Goal: Task Accomplishment & Management: Complete application form

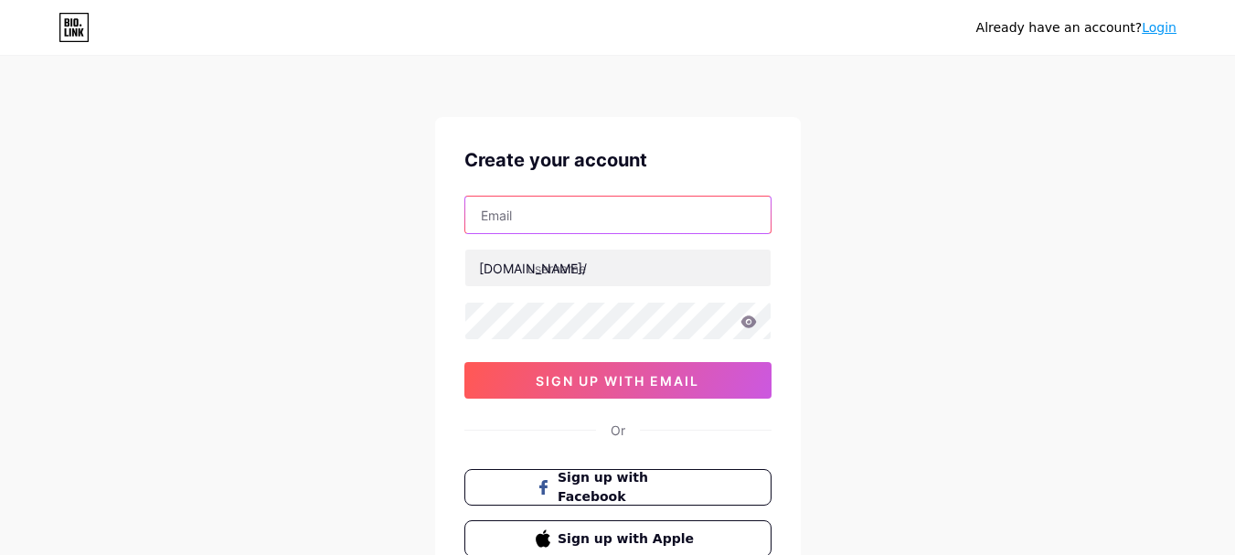
click at [550, 206] on input "text" at bounding box center [617, 215] width 305 height 37
click at [473, 215] on input "text" at bounding box center [617, 215] width 305 height 37
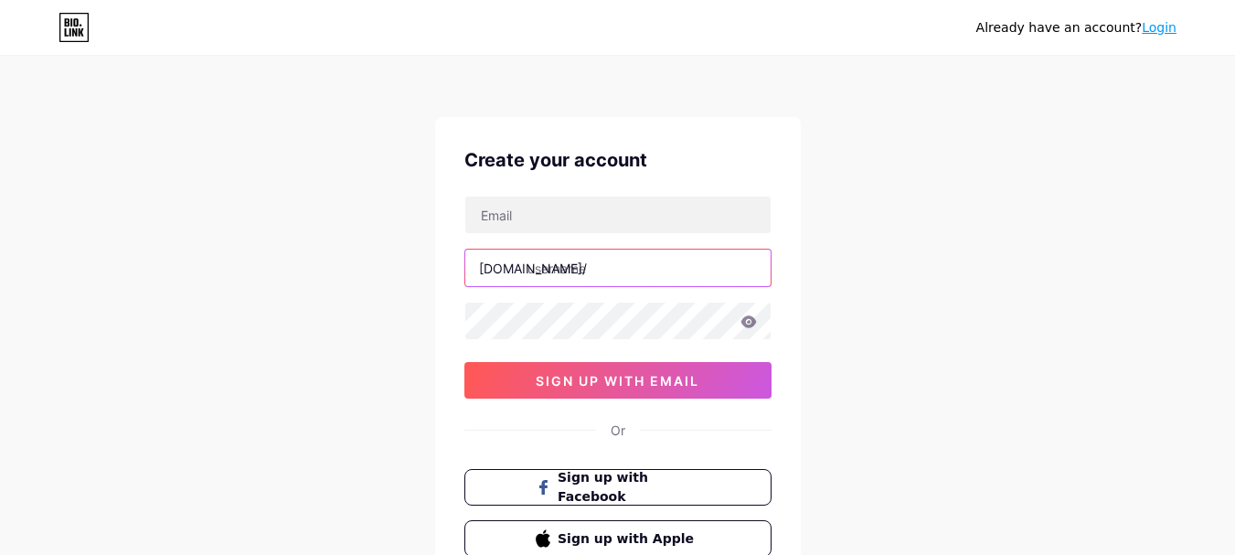
click at [530, 271] on input "text" at bounding box center [617, 268] width 305 height 37
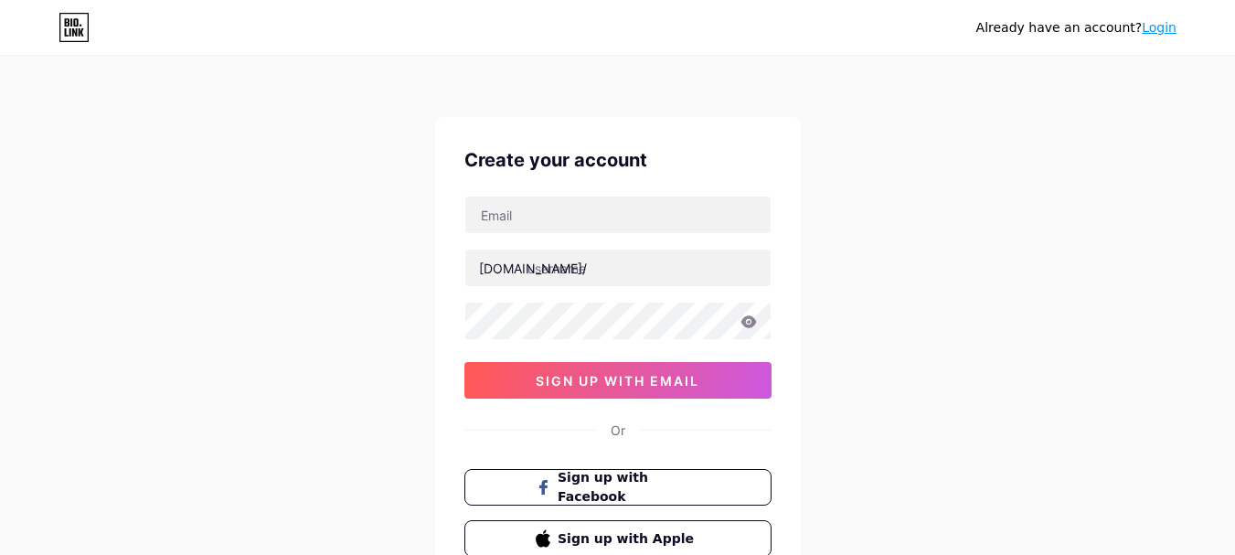
click at [1159, 30] on link "Login" at bounding box center [1159, 27] width 35 height 15
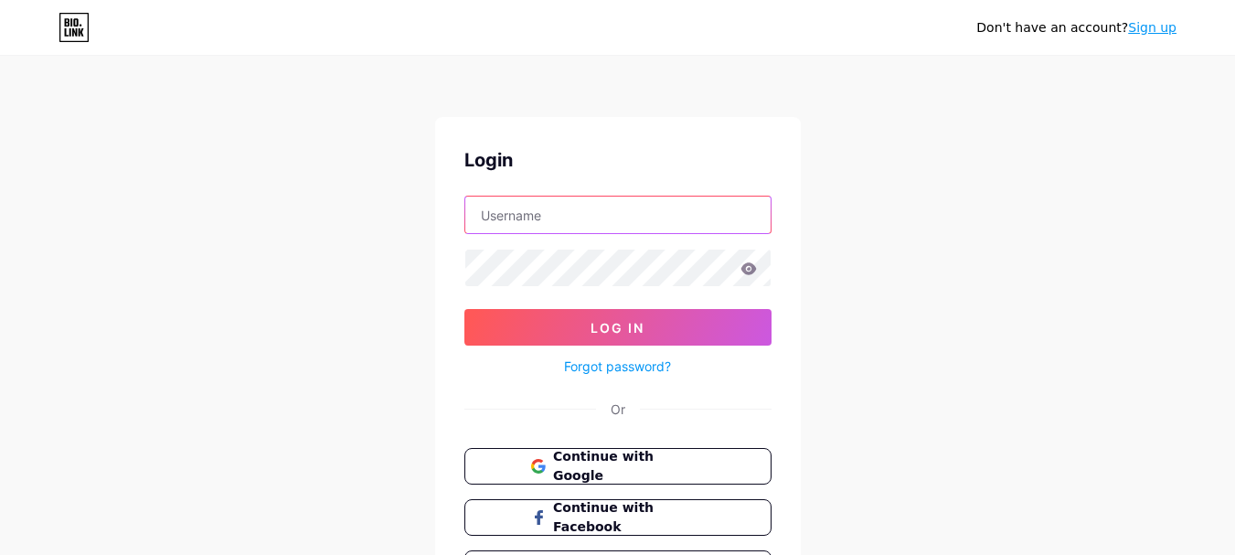
click at [624, 225] on input "text" at bounding box center [617, 215] width 305 height 37
click at [540, 219] on input "text" at bounding box center [617, 215] width 305 height 37
type input "R"
type input "renzoioshep"
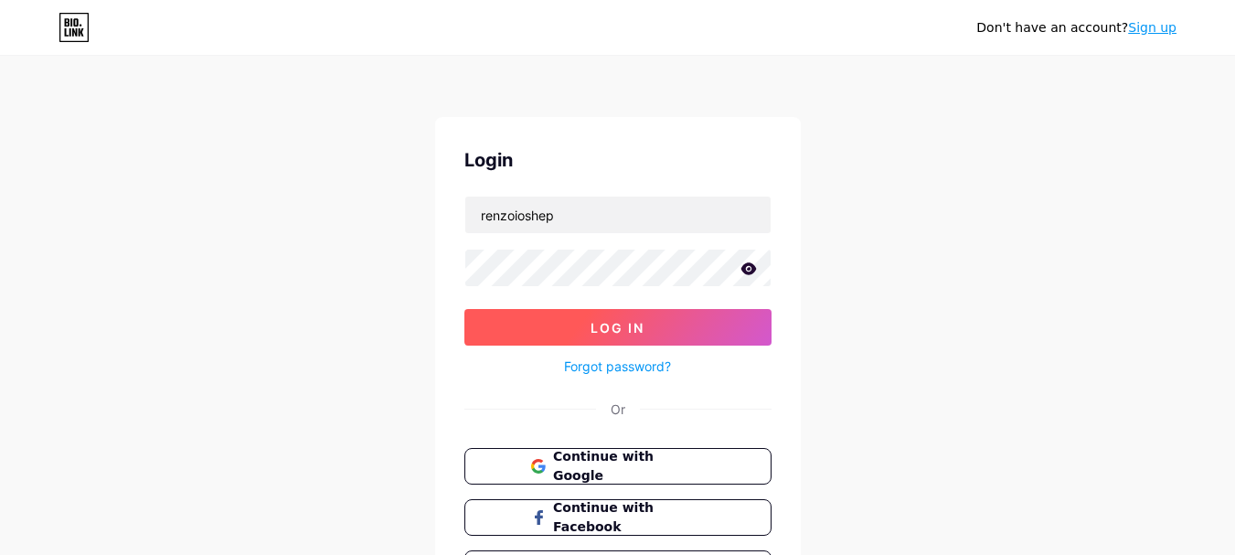
click at [558, 333] on button "Log In" at bounding box center [617, 327] width 307 height 37
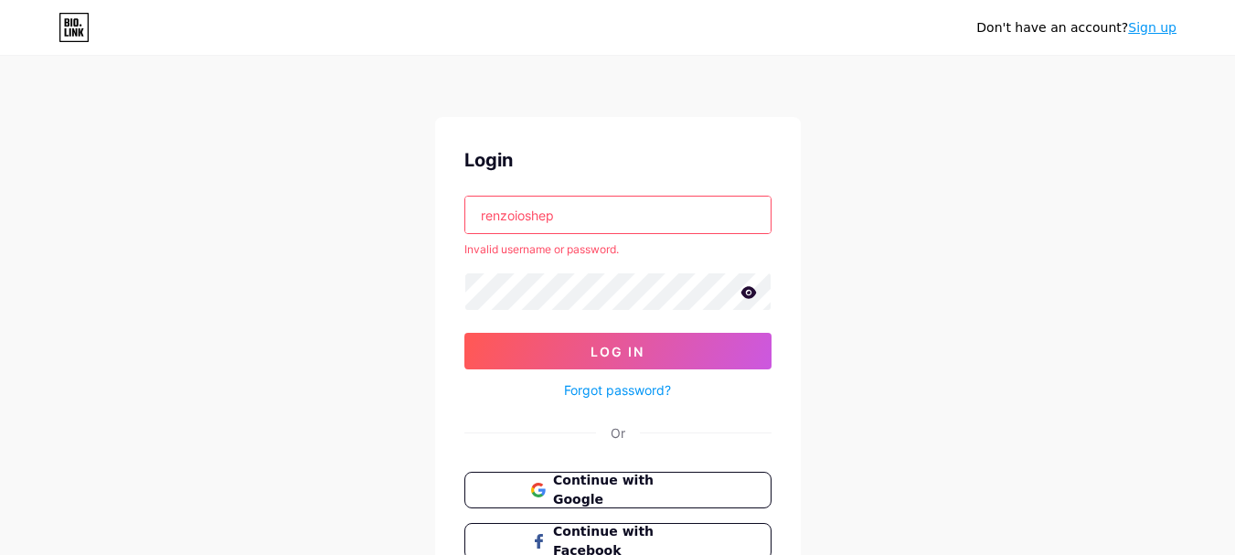
click at [569, 213] on input "renzoioshep" at bounding box center [617, 215] width 305 height 37
drag, startPoint x: 569, startPoint y: 214, endPoint x: 401, endPoint y: 214, distance: 167.3
click at [401, 214] on div "Don't have an account? Sign up Login renzoioshep Invalid username or password. …" at bounding box center [617, 349] width 1235 height 698
